Goal: Task Accomplishment & Management: Manage account settings

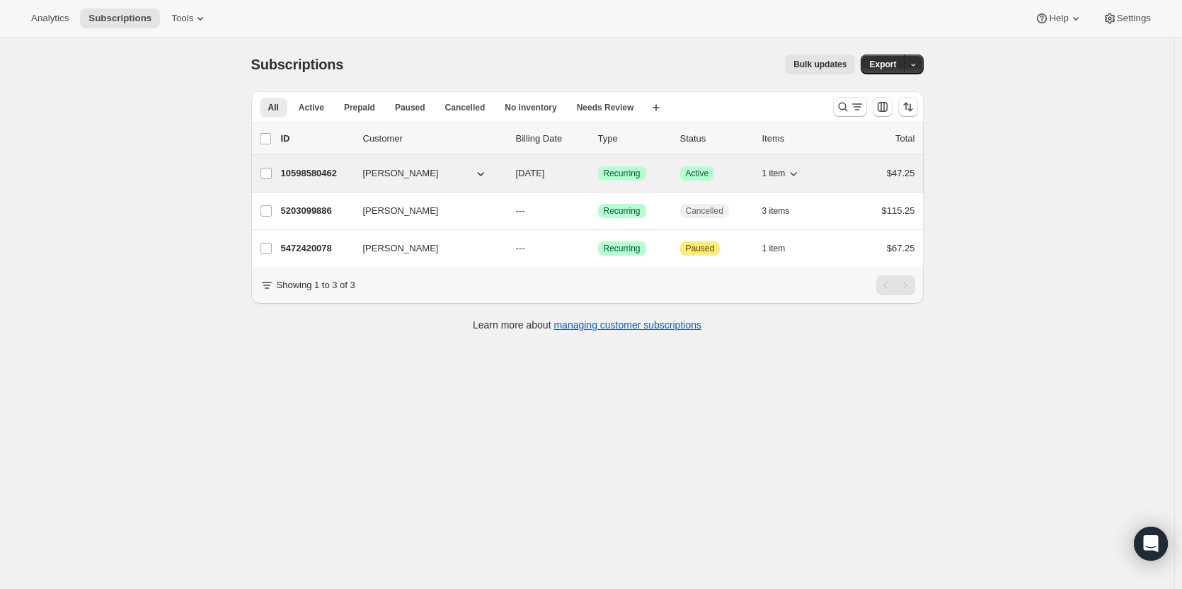
click at [545, 173] on span "[DATE]" at bounding box center [530, 173] width 29 height 11
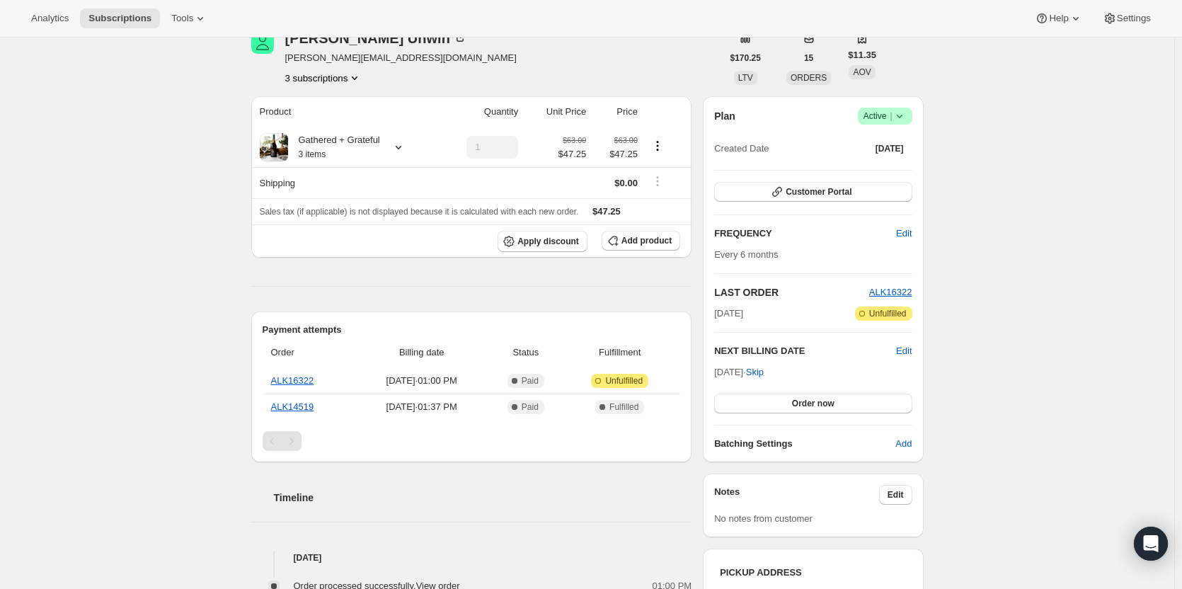
scroll to position [71, 0]
click at [404, 152] on icon at bounding box center [399, 148] width 14 height 14
click at [406, 148] on icon at bounding box center [399, 148] width 14 height 14
click at [406, 149] on icon at bounding box center [399, 148] width 14 height 14
